Goal: Obtain resource: Download file/media

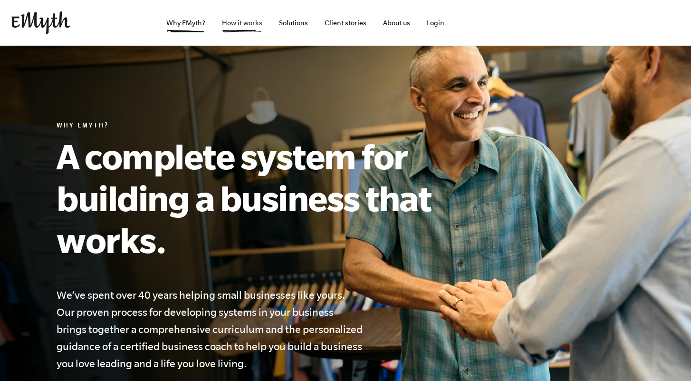
click at [246, 24] on link "How it works" at bounding box center [242, 23] width 56 height 46
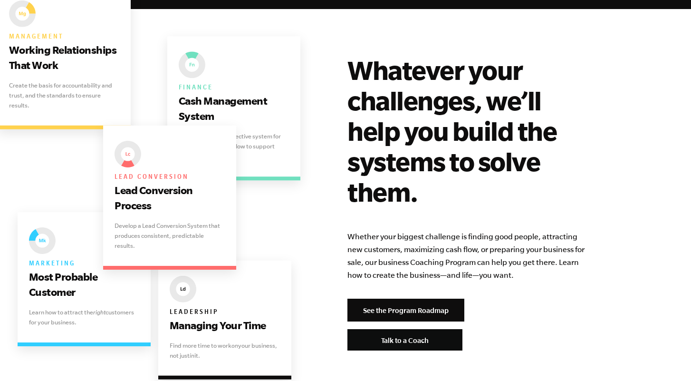
scroll to position [1887, 0]
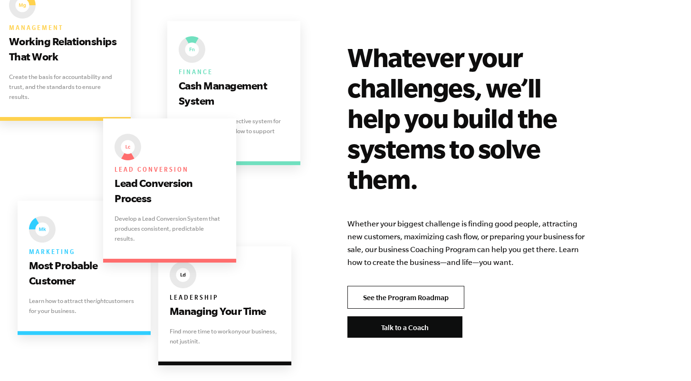
click at [404, 286] on link "See the Program Roadmap" at bounding box center [405, 297] width 117 height 23
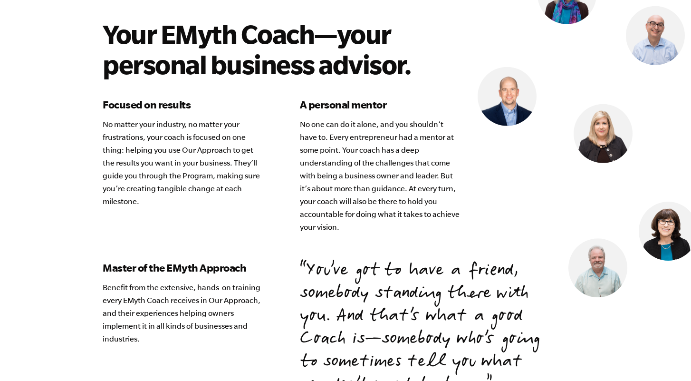
scroll to position [2620, 0]
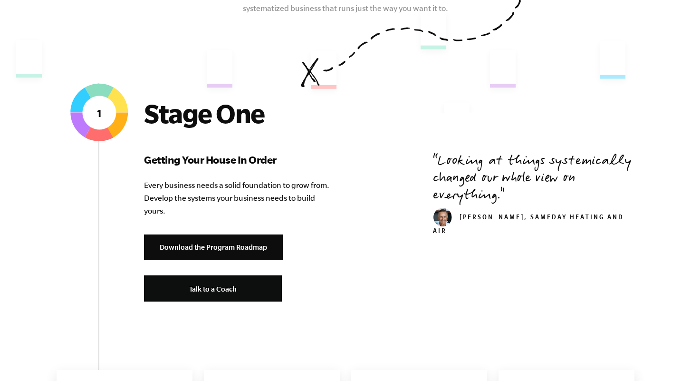
scroll to position [314, 0]
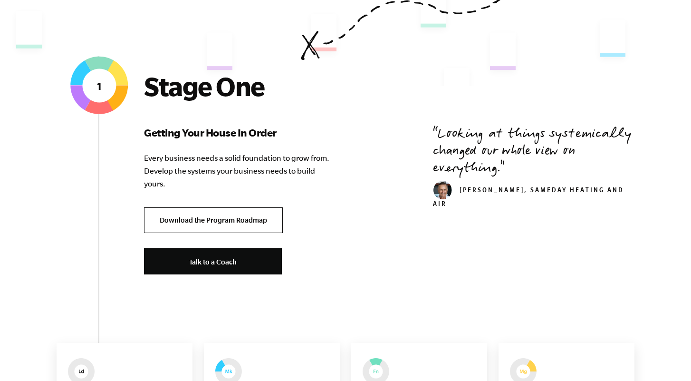
click at [211, 219] on link "Download the Program Roadmap" at bounding box center [213, 220] width 139 height 26
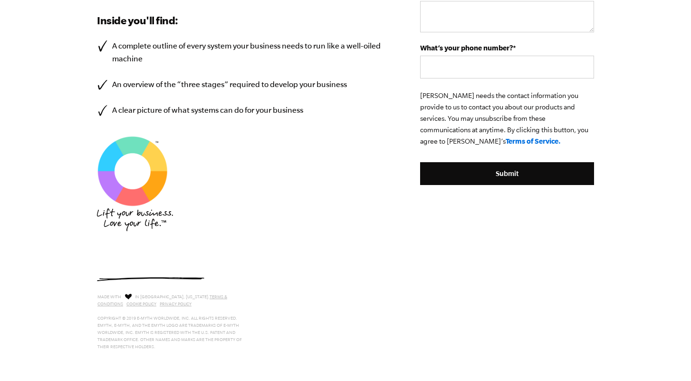
scroll to position [392, 0]
